Goal: Information Seeking & Learning: Learn about a topic

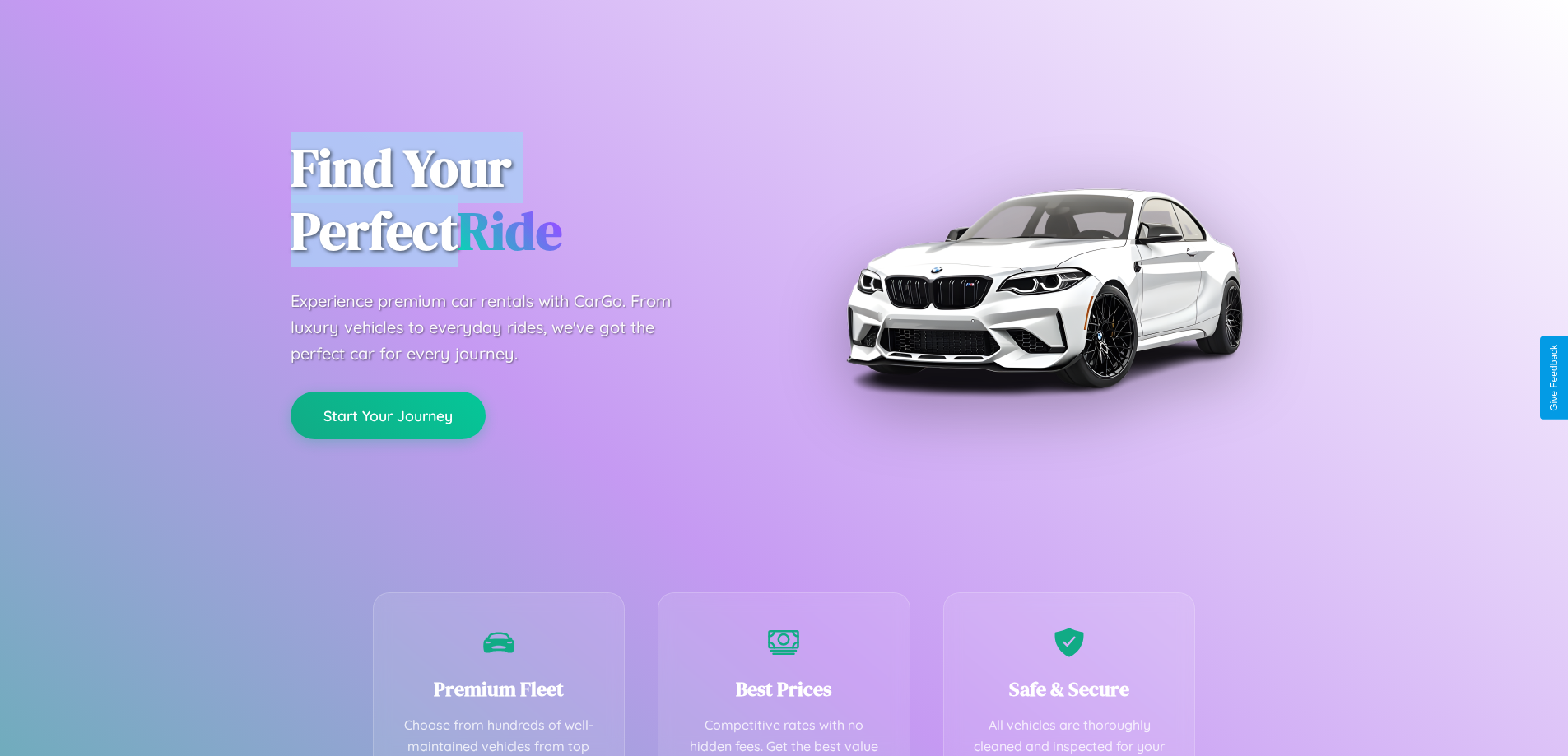
scroll to position [480, 0]
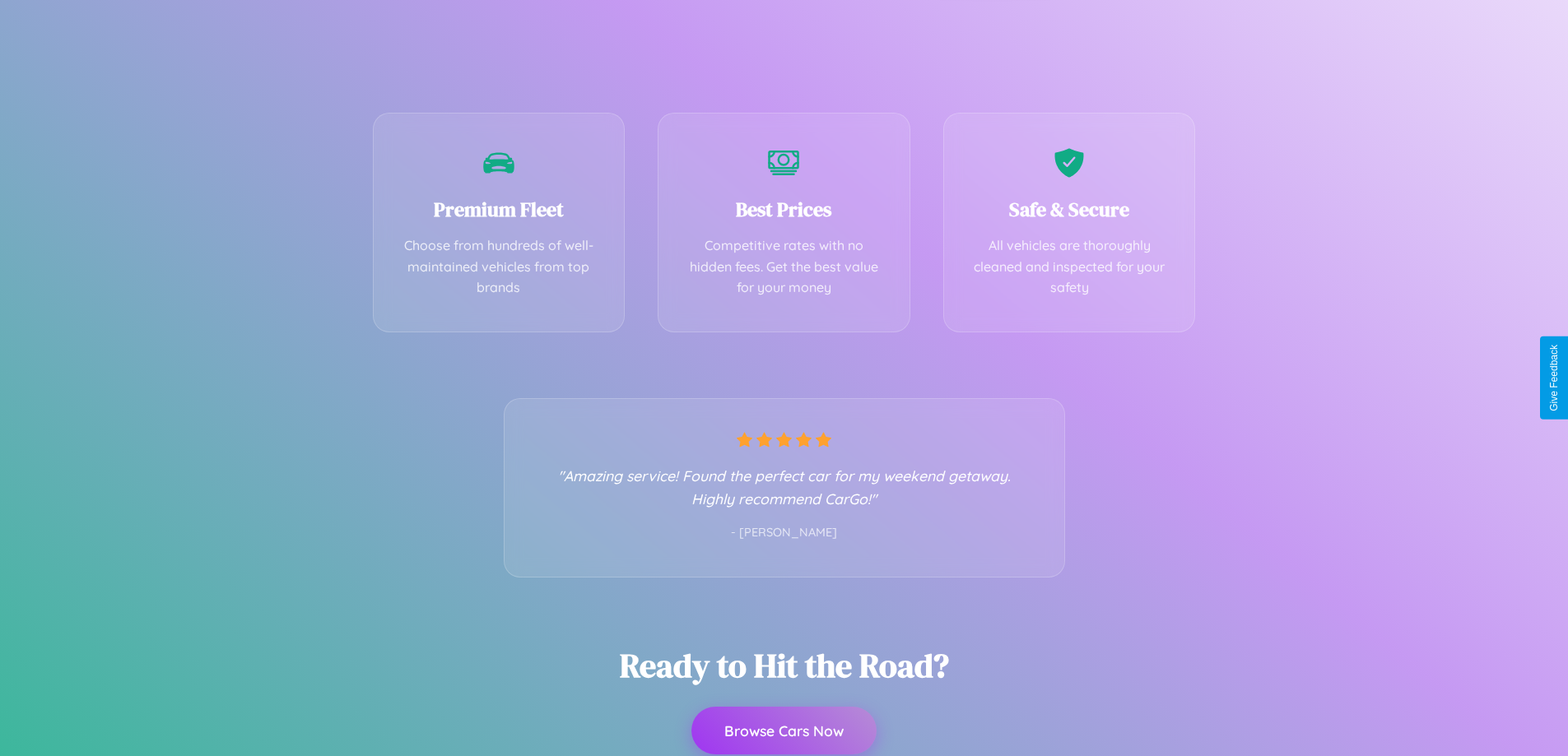
click at [784, 733] on button "Browse Cars Now" at bounding box center [784, 730] width 185 height 48
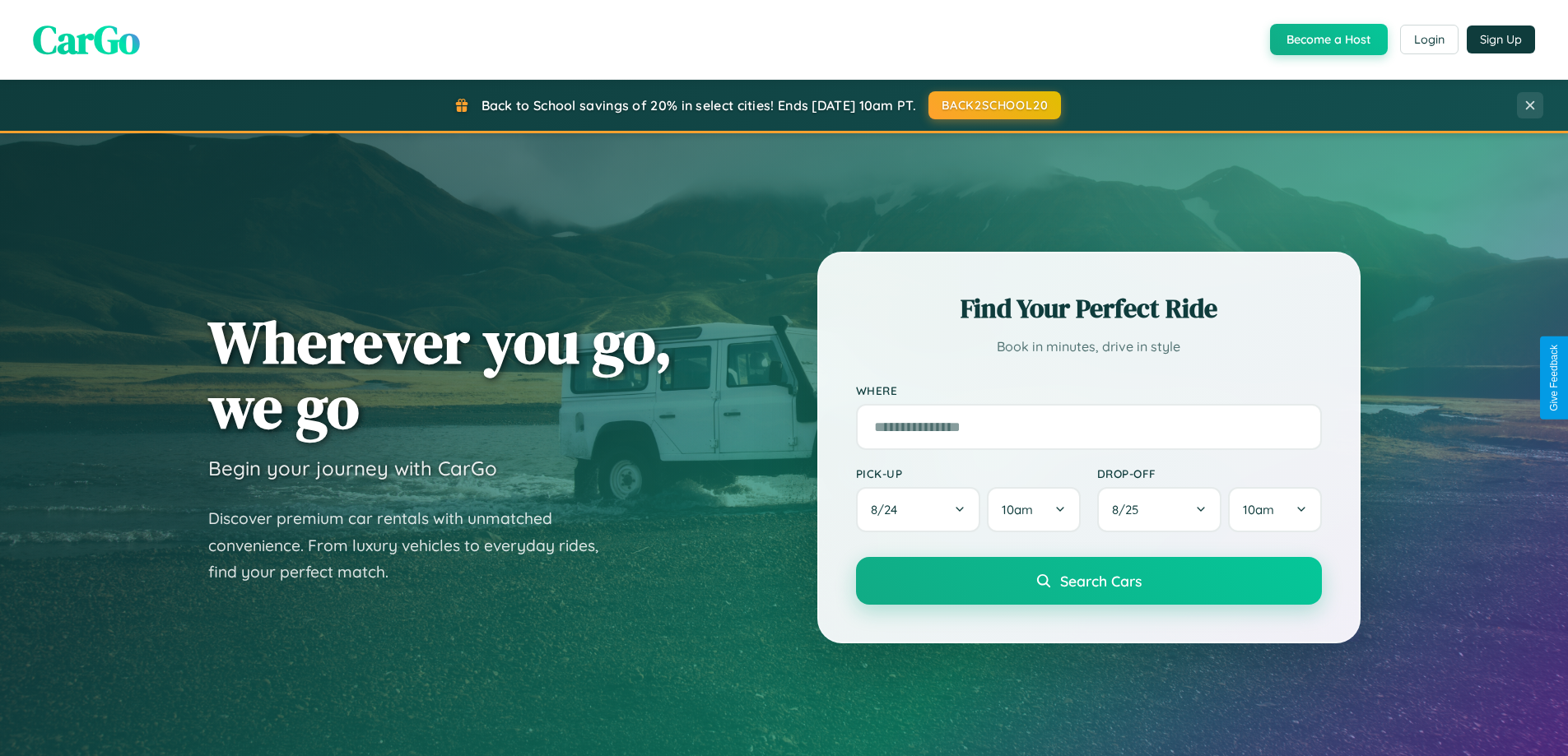
scroll to position [3167, 0]
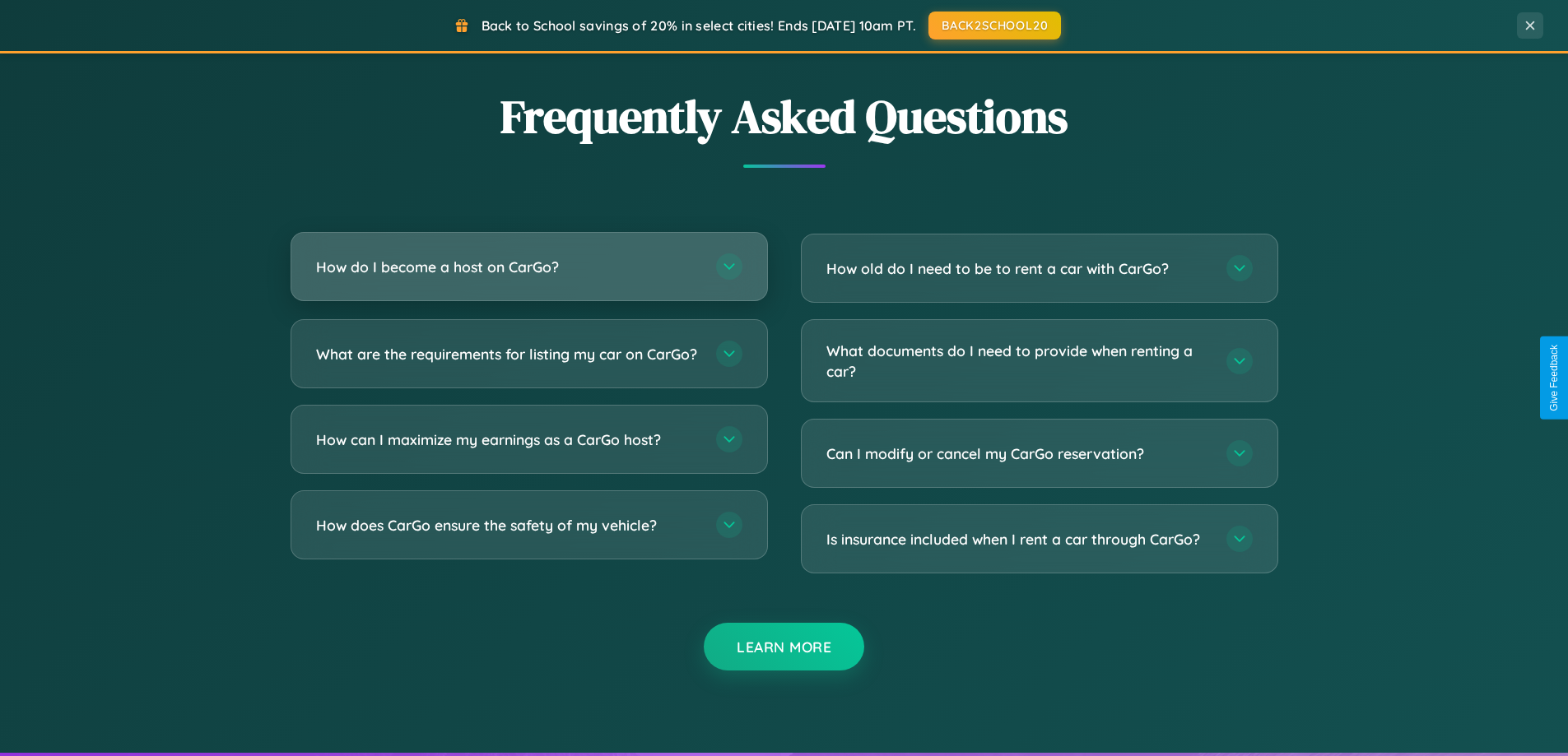
click at [528, 267] on h3 "How do I become a host on CarGo?" at bounding box center [508, 267] width 384 height 21
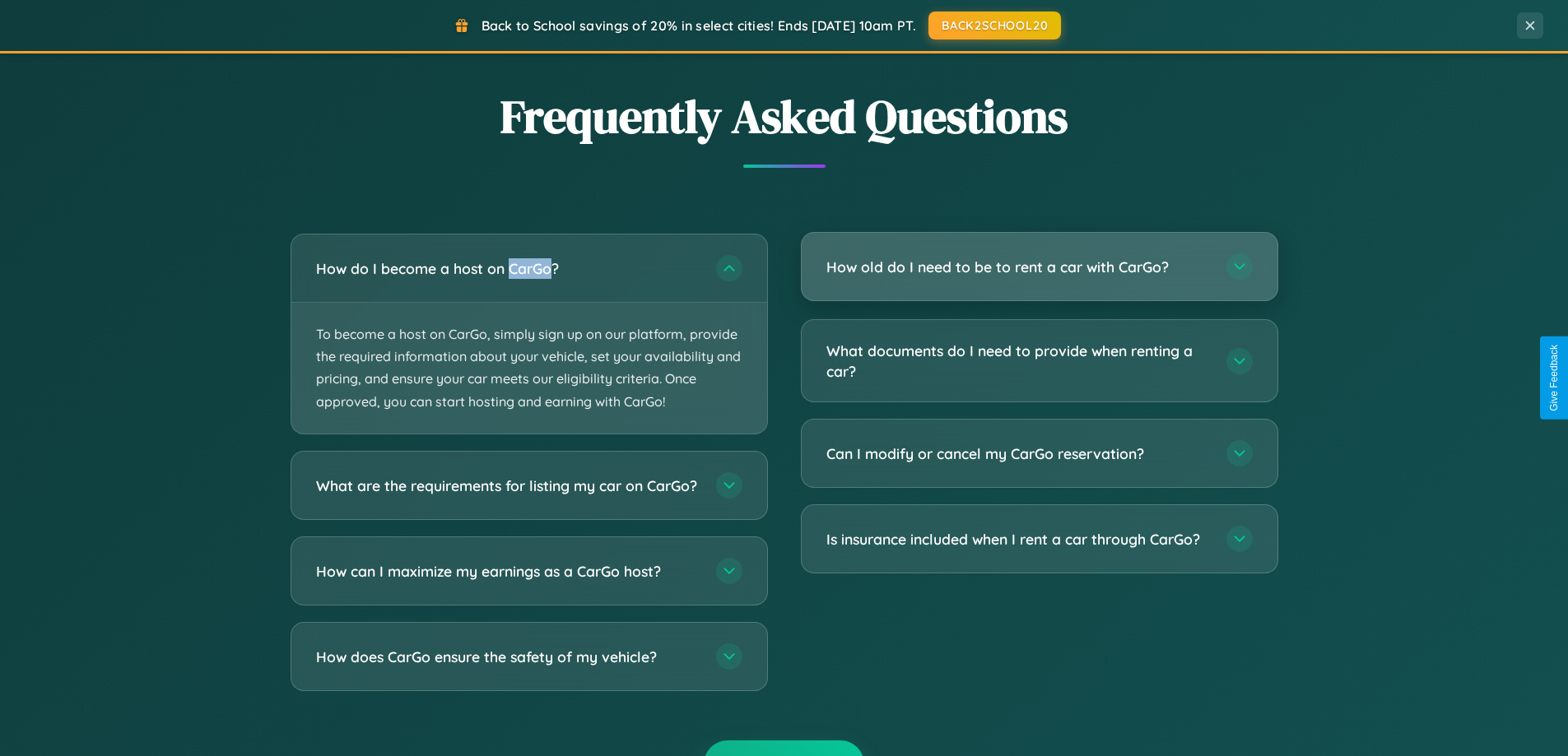
click at [1039, 268] on h3 "How old do I need to be to rent a car with CarGo?" at bounding box center [1018, 267] width 384 height 21
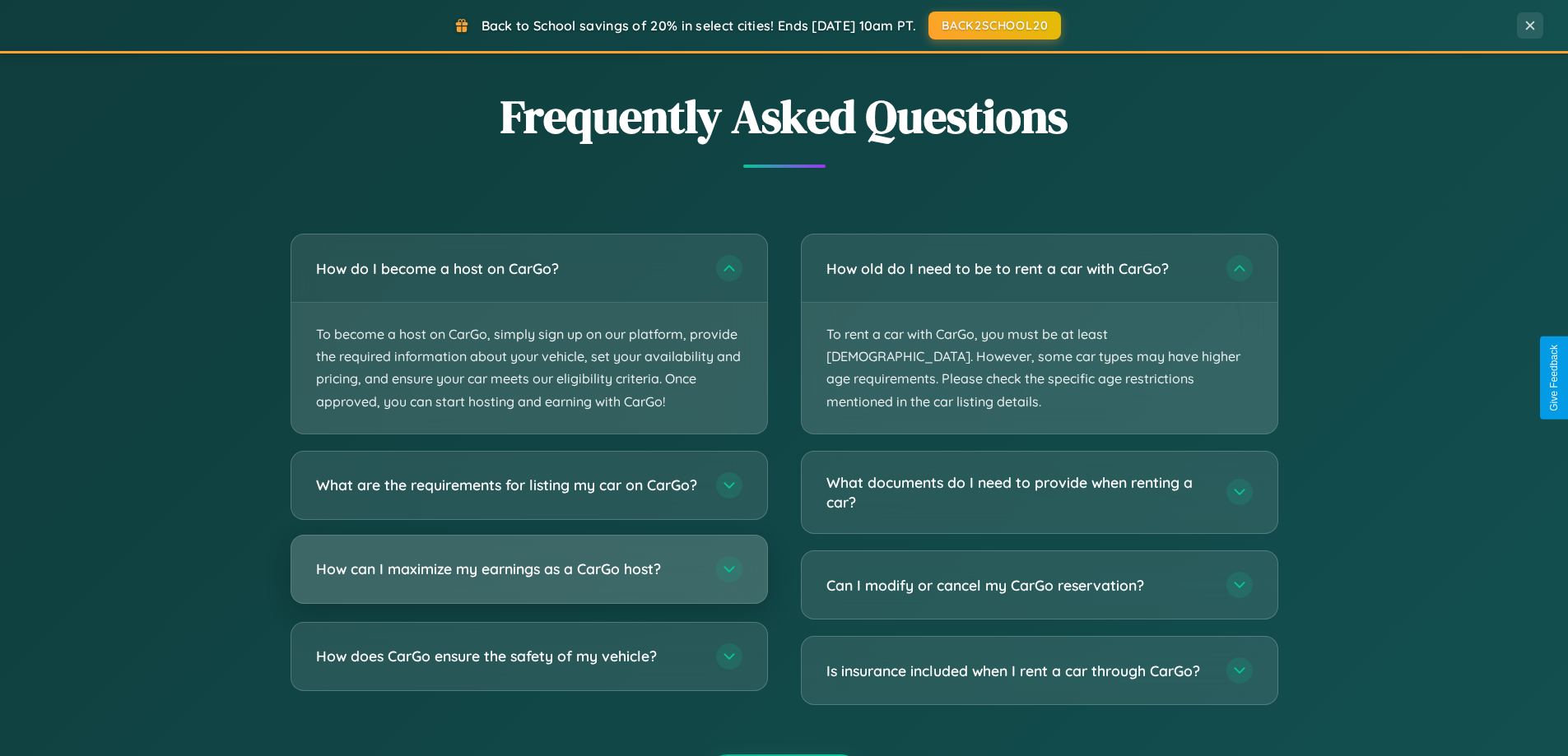
click at [528, 579] on h3 "How can I maximize my earnings as a CarGo host?" at bounding box center [508, 569] width 384 height 21
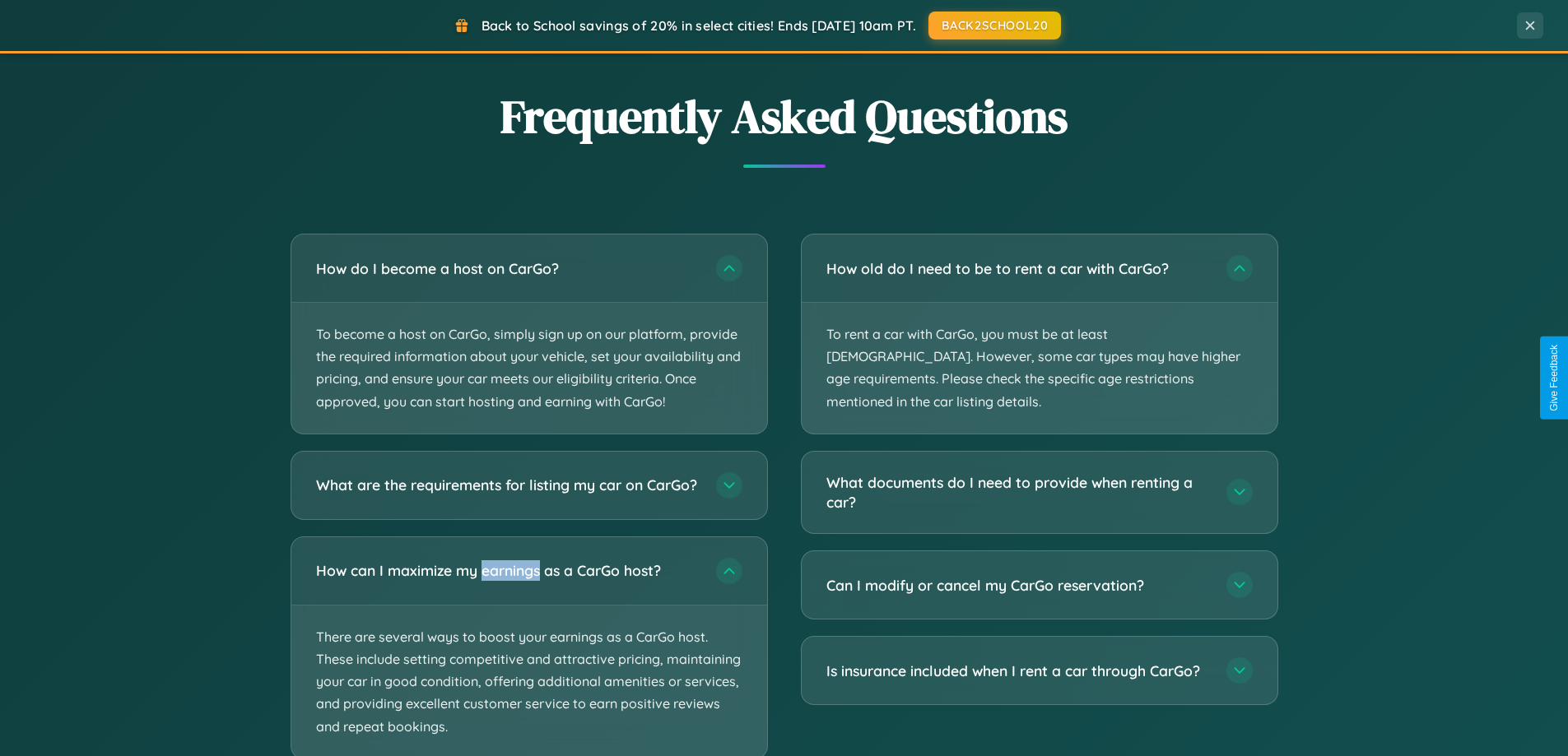
scroll to position [3270, 0]
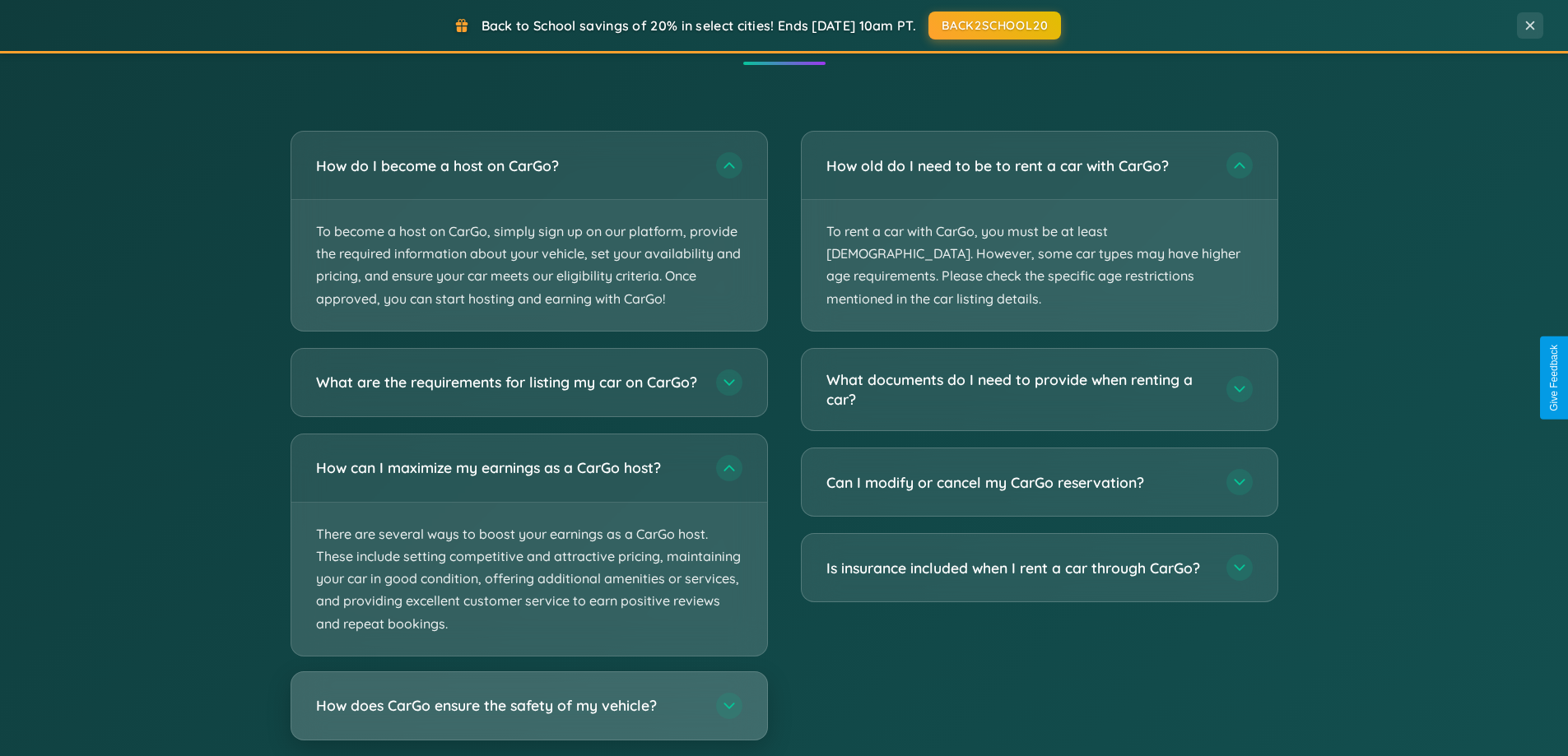
click at [528, 716] on h3 "How does CarGo ensure the safety of my vehicle?" at bounding box center [508, 705] width 384 height 21
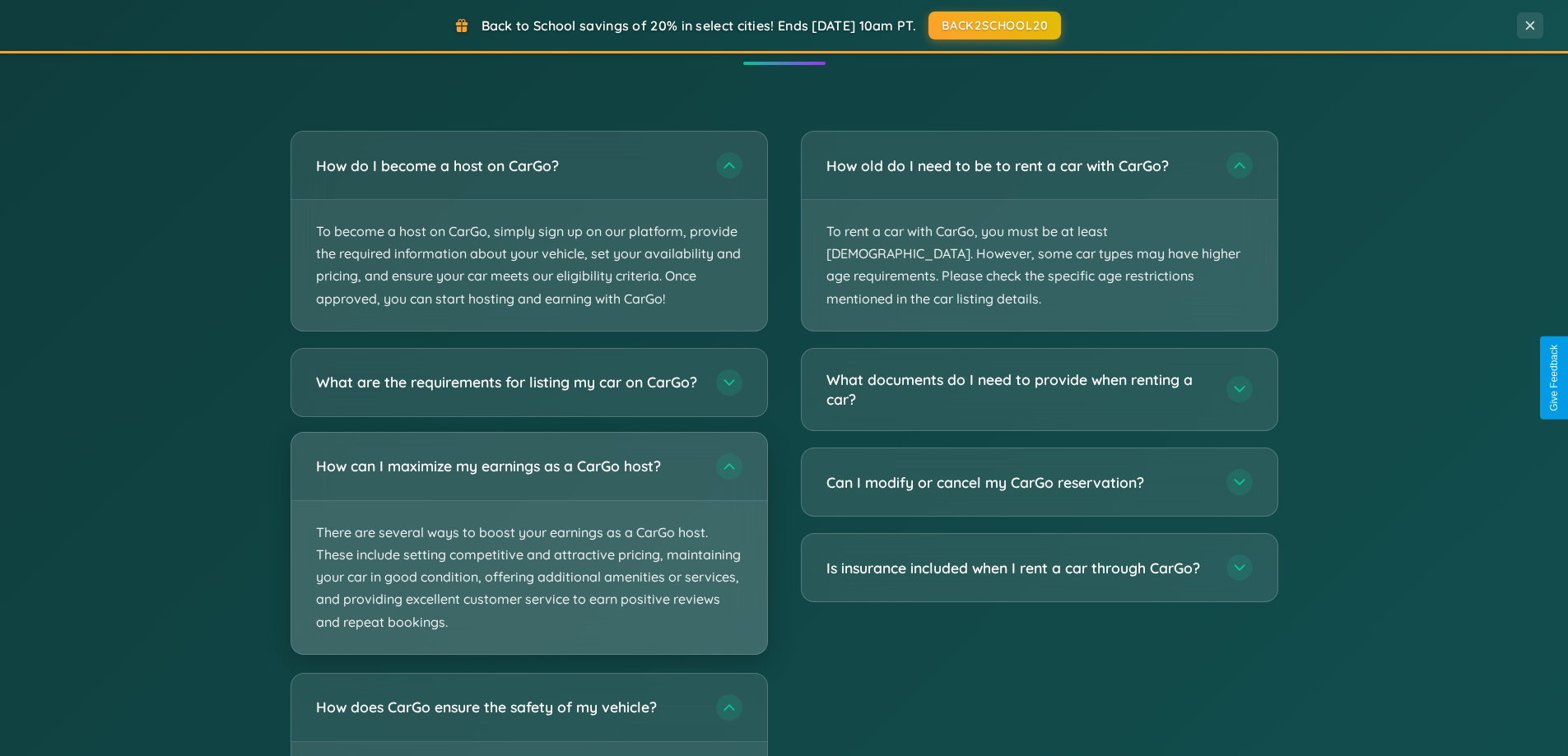
click at [528, 557] on p "There are several ways to boost your earnings as a CarGo host. These include se…" at bounding box center [529, 577] width 476 height 153
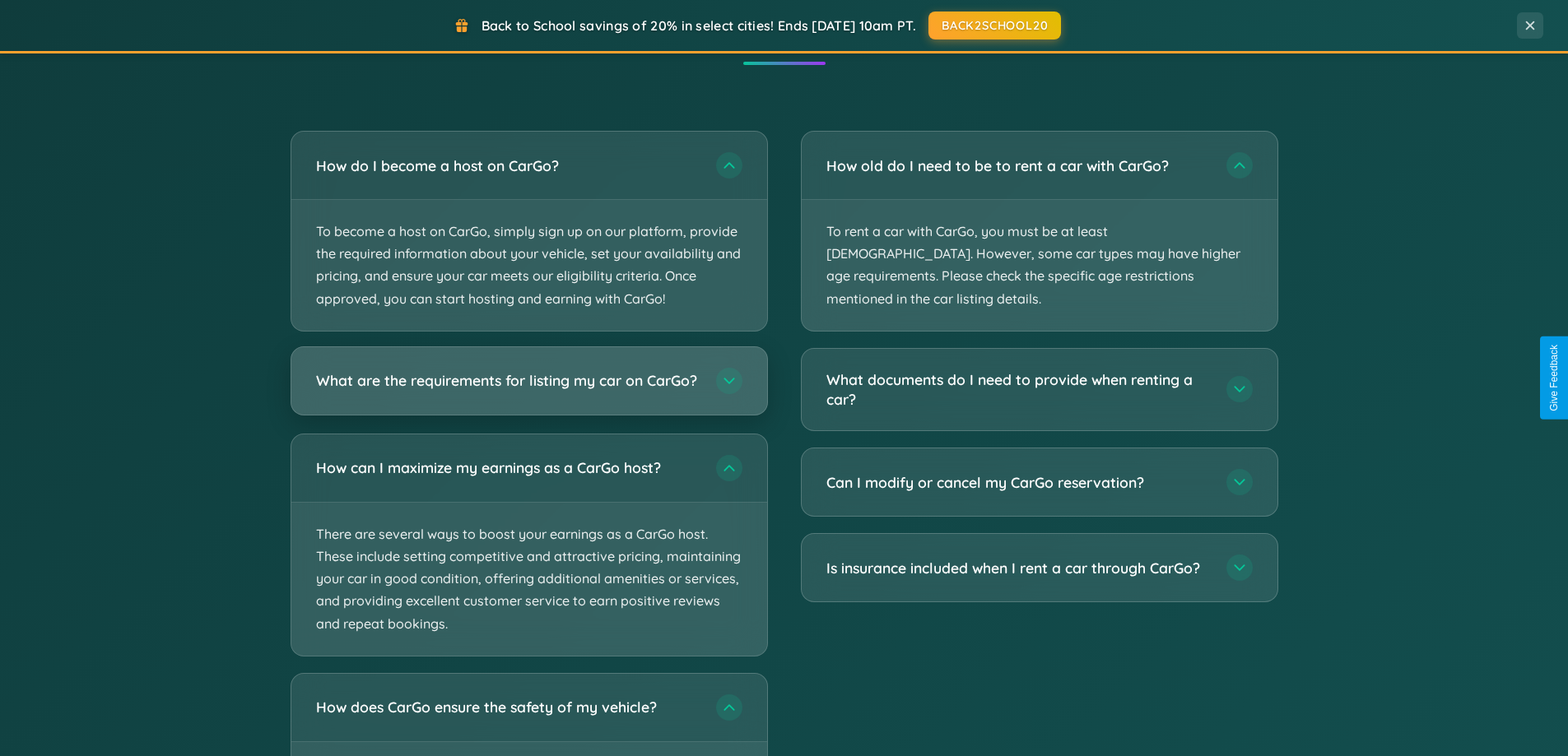
click at [528, 389] on h3 "What are the requirements for listing my car on CarGo?" at bounding box center [508, 381] width 384 height 21
